Goal: Navigation & Orientation: Find specific page/section

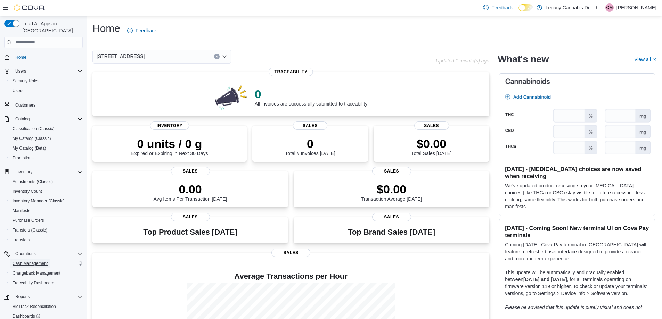
click at [35, 261] on span "Cash Management" at bounding box center [30, 264] width 35 height 6
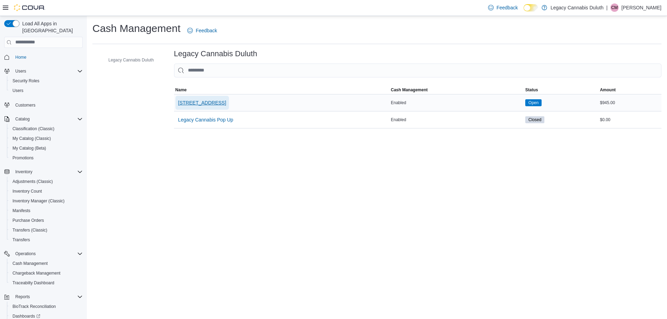
click at [213, 105] on span "[STREET_ADDRESS]" at bounding box center [202, 102] width 48 height 7
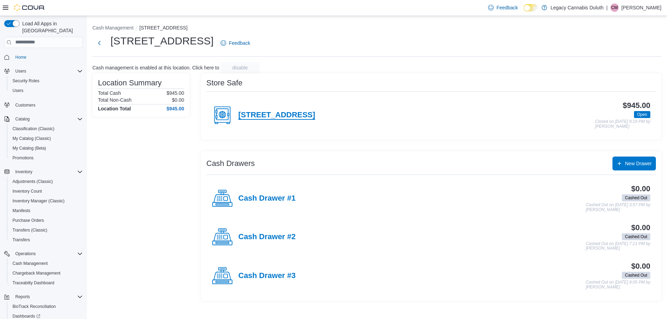
click at [295, 115] on h4 "[STREET_ADDRESS]" at bounding box center [276, 115] width 77 height 9
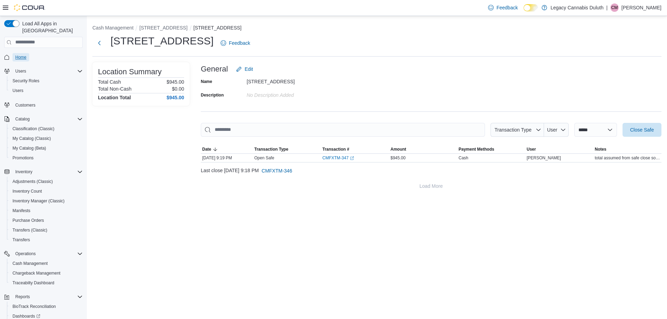
click at [19, 54] on span "Home" at bounding box center [20, 57] width 11 height 8
